Goal: Task Accomplishment & Management: Complete application form

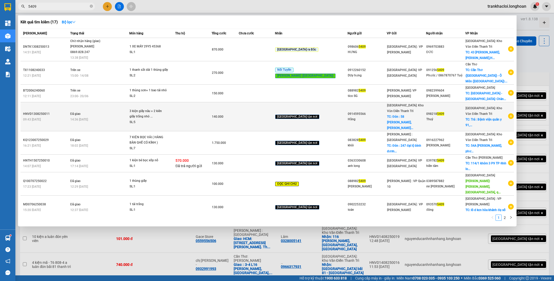
type input "5409"
click at [239, 104] on td "140.000" at bounding box center [224, 116] width 27 height 29
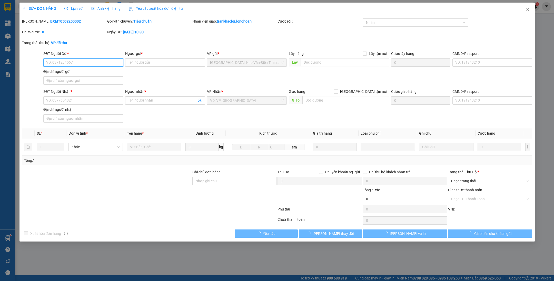
type input "0914595566"
type input "Hằng"
checkbox input "true"
type input "Đón : 58 [PERSON_NAME], [GEOGRAPHIC_DATA] , [GEOGRAPHIC_DATA]"
type input "65.000"
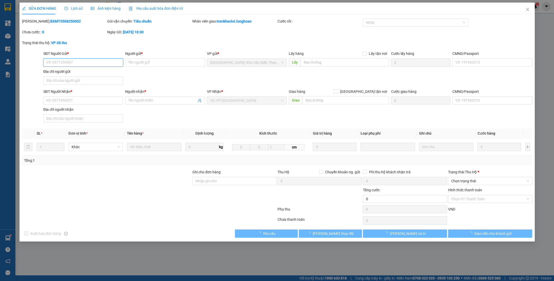
type input "0982185409"
type input "Thuỷ"
checkbox input "true"
type input "Trả : Bệnh viện quân y 91, [GEOGRAPHIC_DATA] , [GEOGRAPHIC_DATA] , [GEOGRAPHIC_…"
type input "có VAT"
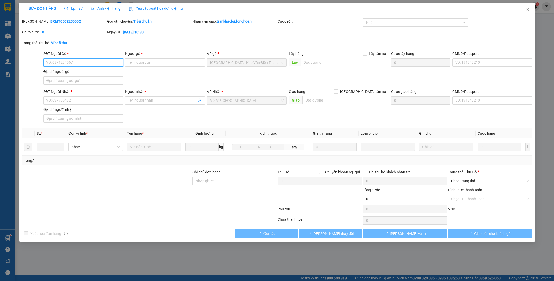
type input "140.000"
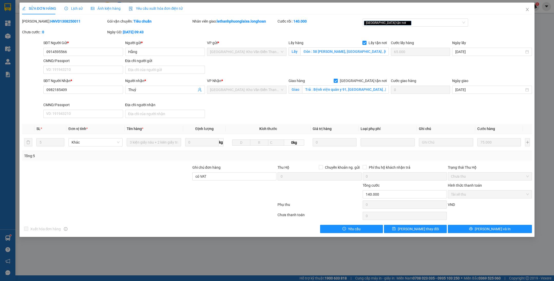
click at [75, 9] on span "Lịch sử" at bounding box center [73, 8] width 18 height 4
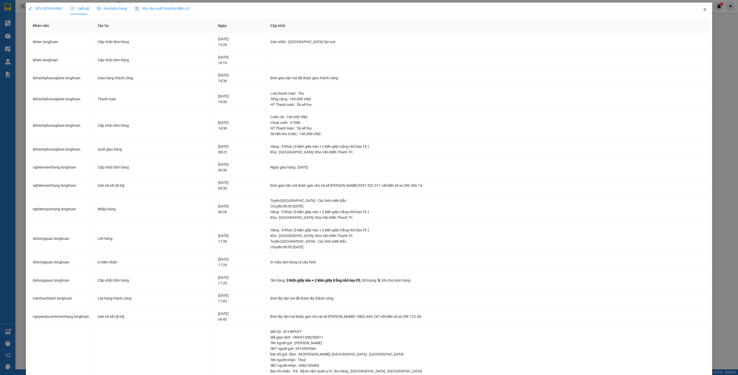
click at [553, 8] on icon "close" at bounding box center [705, 9] width 4 height 4
